Goal: Task Accomplishment & Management: Complete application form

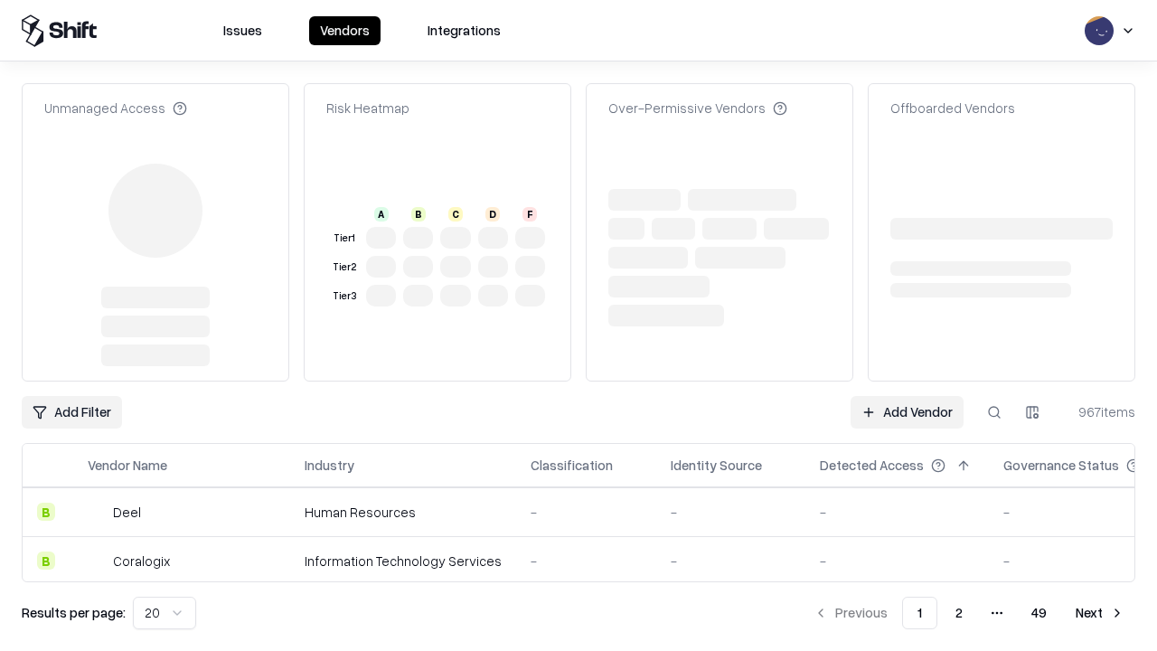
click at [907, 396] on link "Add Vendor" at bounding box center [907, 412] width 113 height 33
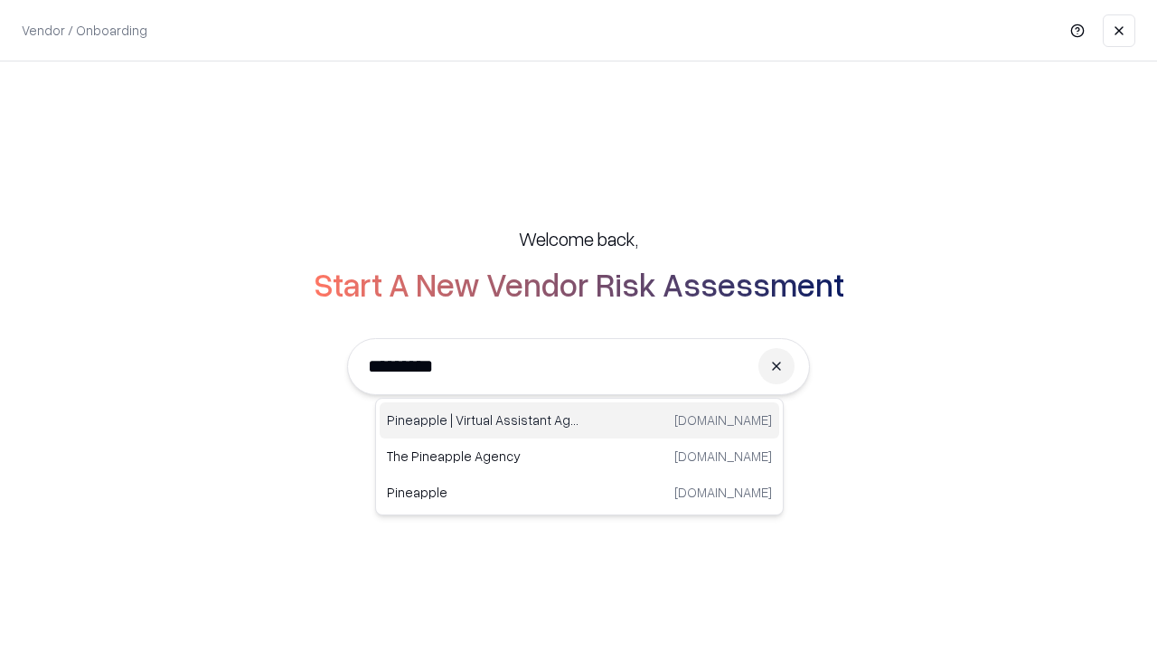
click at [579, 420] on div "Pineapple | Virtual Assistant Agency [DOMAIN_NAME]" at bounding box center [580, 420] width 400 height 36
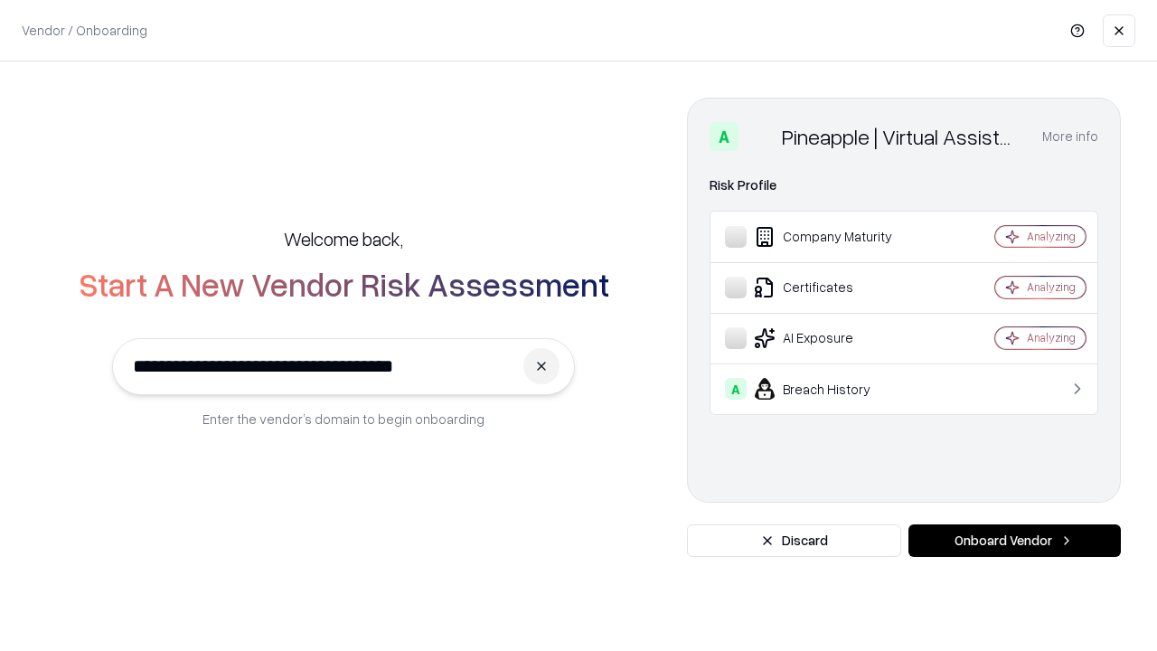
type input "**********"
click at [1014, 541] on button "Onboard Vendor" at bounding box center [1014, 540] width 212 height 33
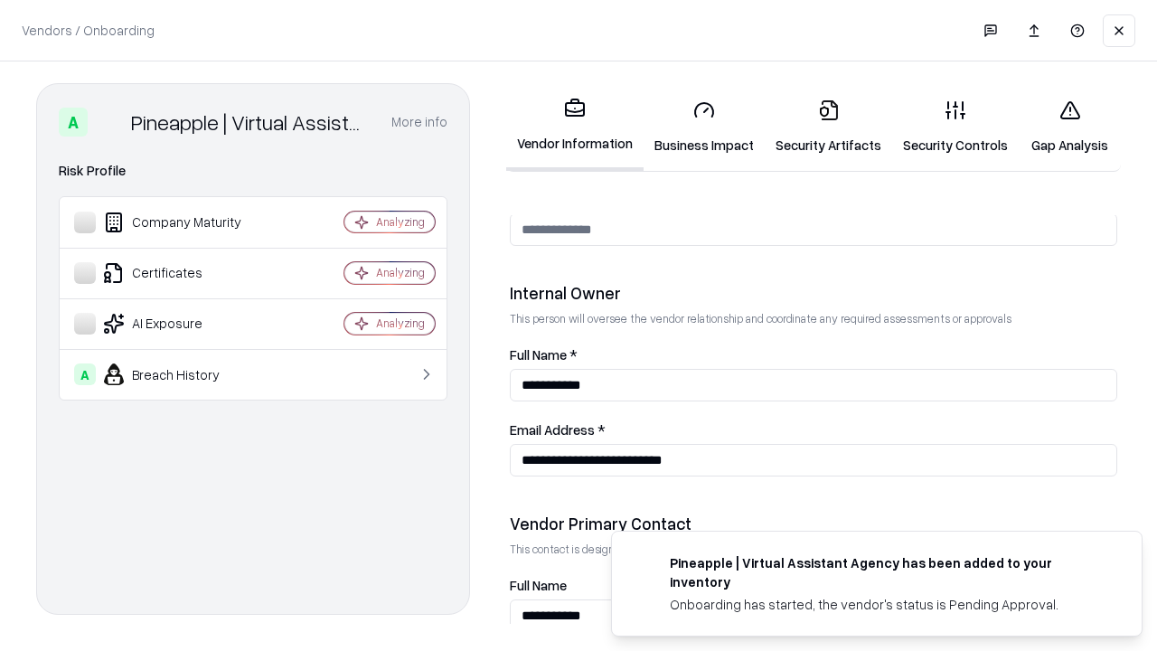
scroll to position [936, 0]
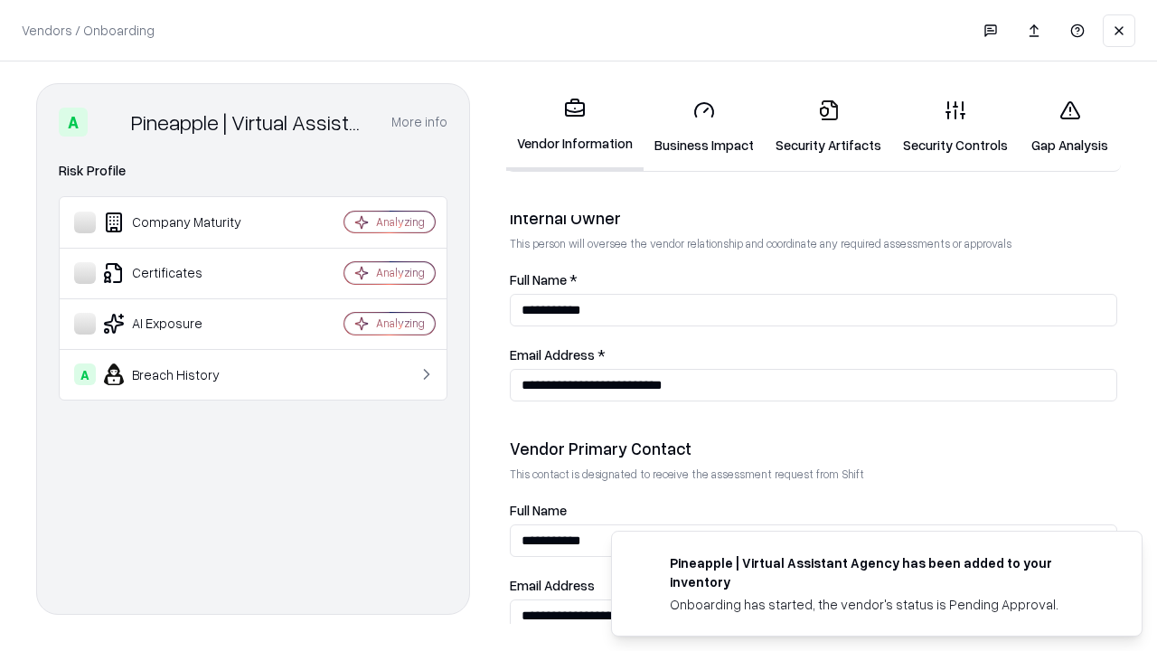
click at [704, 127] on link "Business Impact" at bounding box center [704, 127] width 121 height 84
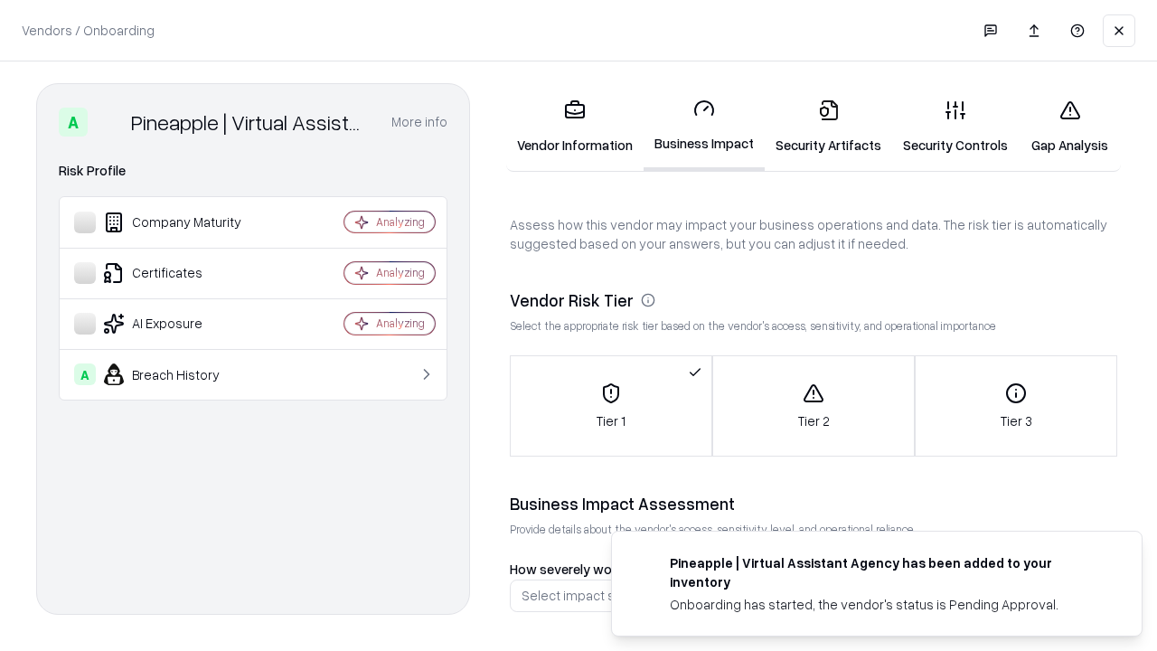
click at [1069, 127] on link "Gap Analysis" at bounding box center [1070, 127] width 102 height 84
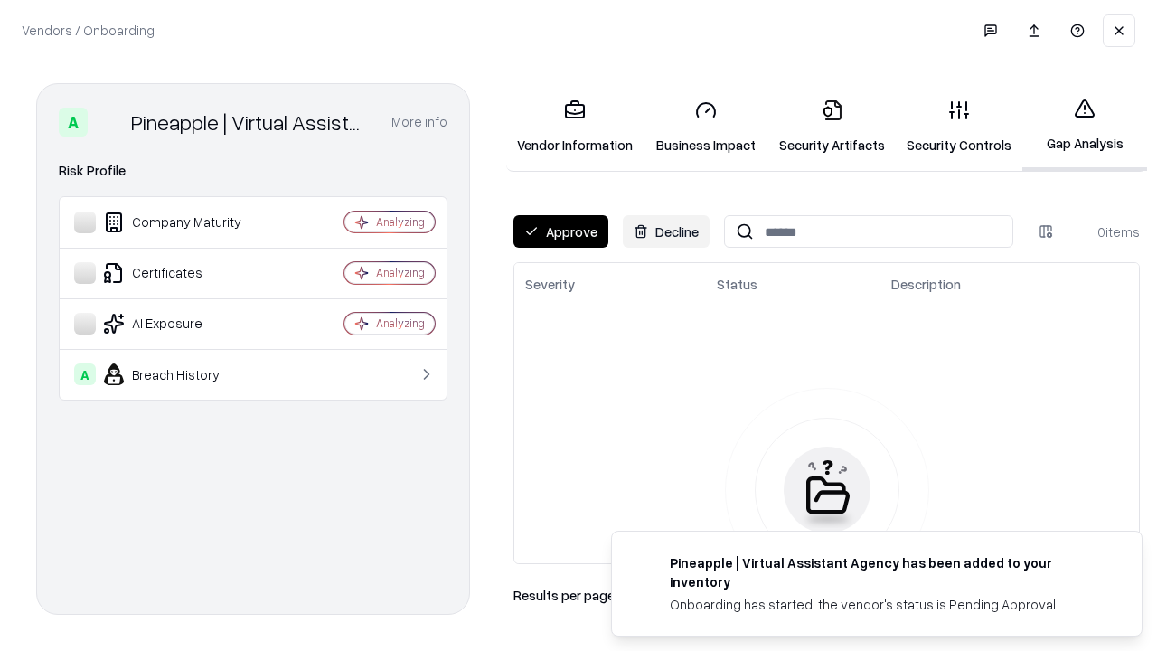
click at [560, 231] on button "Approve" at bounding box center [560, 231] width 95 height 33
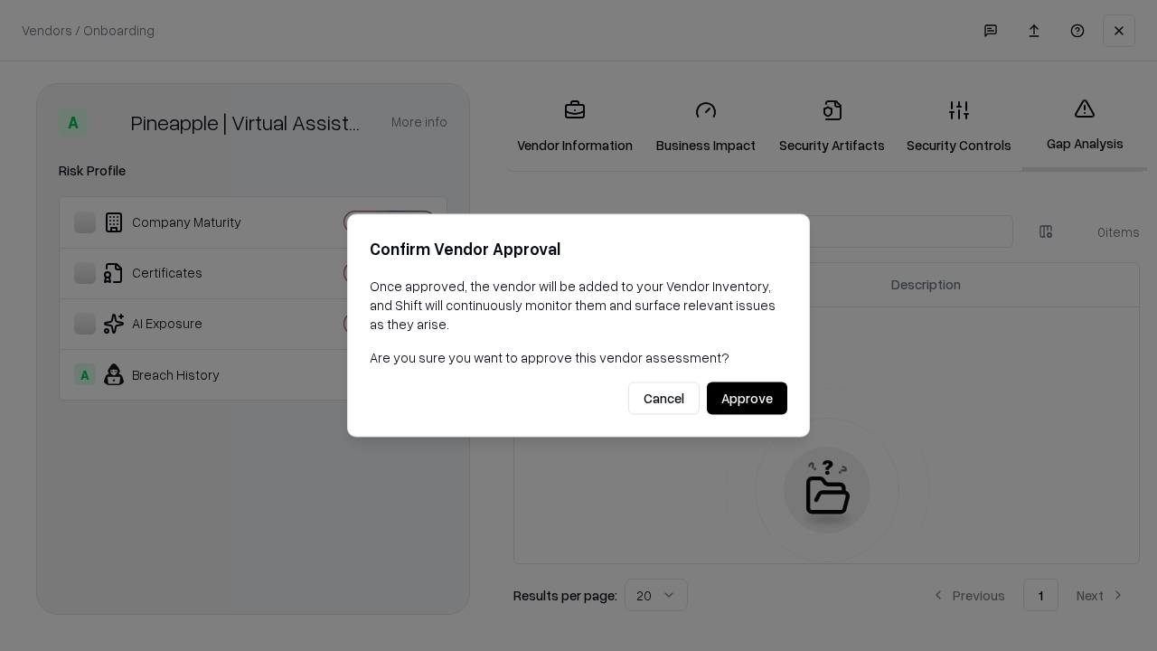
click at [747, 398] on button "Approve" at bounding box center [747, 398] width 80 height 33
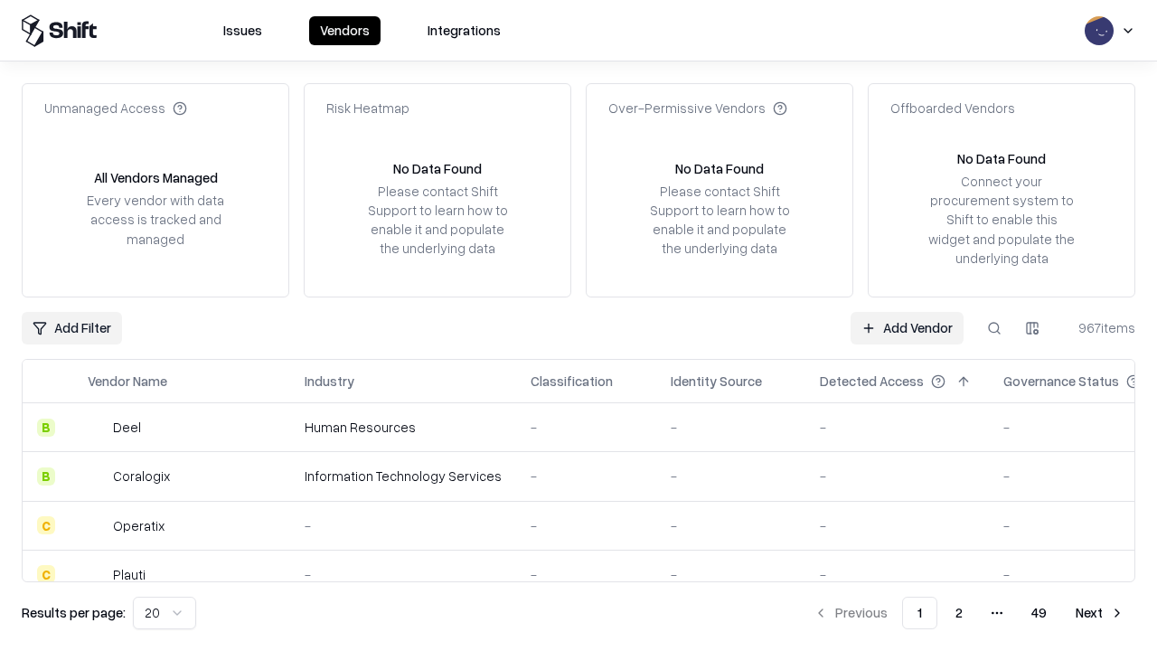
type input "**********"
click at [907, 327] on link "Add Vendor" at bounding box center [907, 328] width 113 height 33
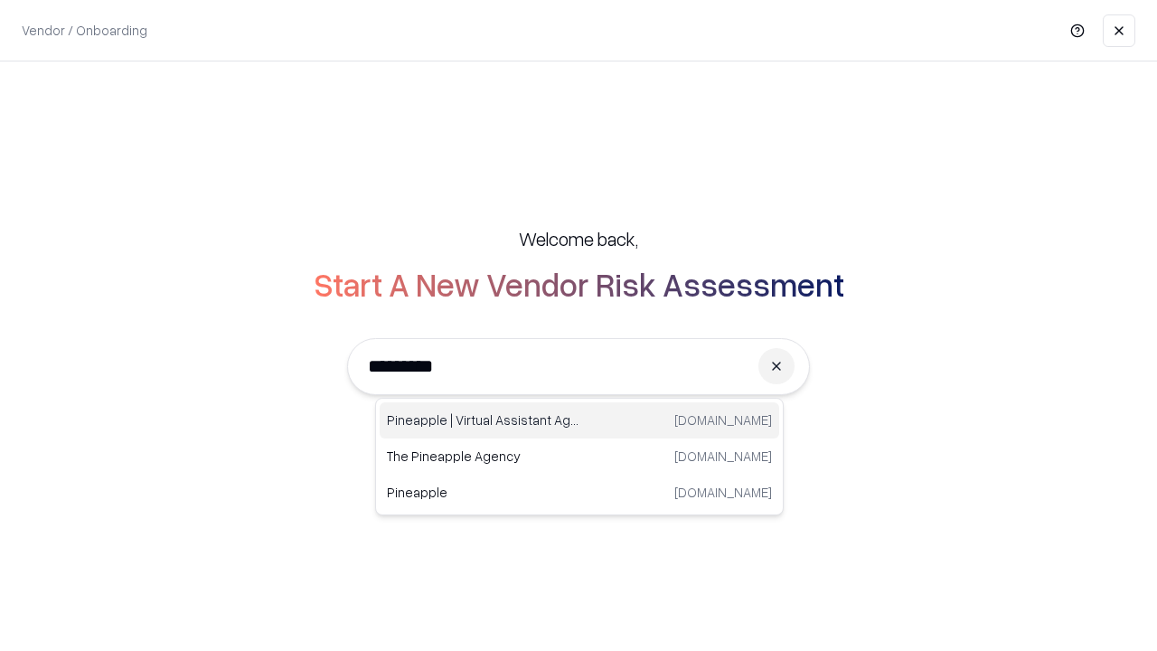
click at [579, 420] on div "Pineapple | Virtual Assistant Agency [DOMAIN_NAME]" at bounding box center [580, 420] width 400 height 36
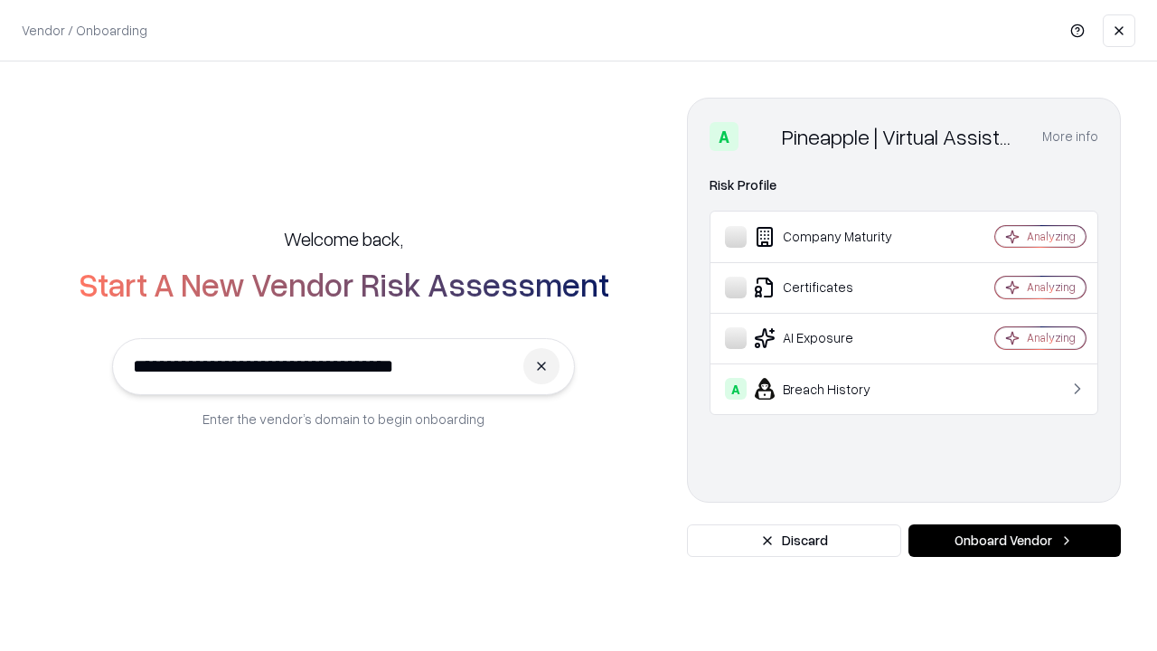
type input "**********"
click at [1014, 541] on button "Onboard Vendor" at bounding box center [1014, 540] width 212 height 33
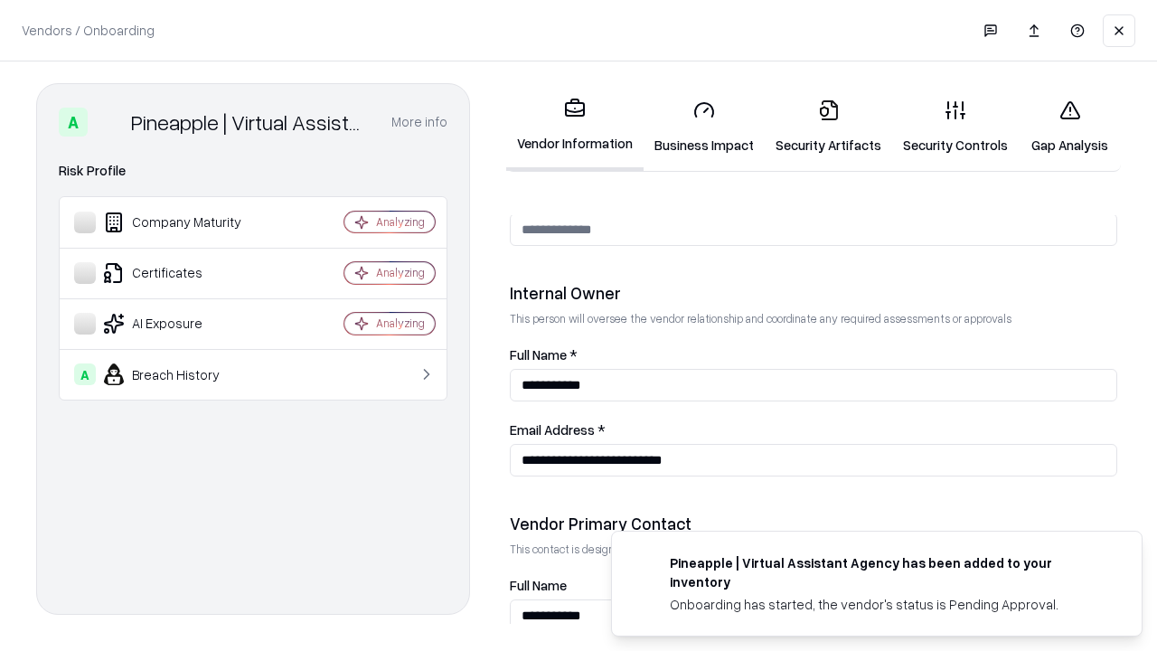
scroll to position [936, 0]
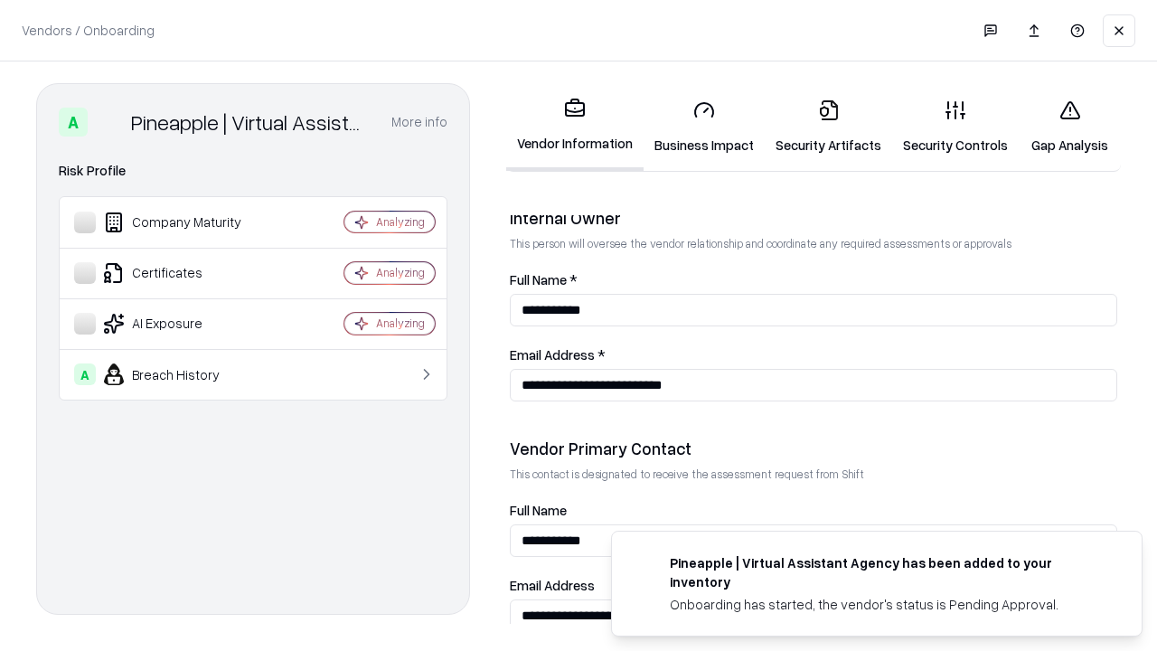
click at [1069, 127] on link "Gap Analysis" at bounding box center [1070, 127] width 102 height 84
